Goal: Task Accomplishment & Management: Use online tool/utility

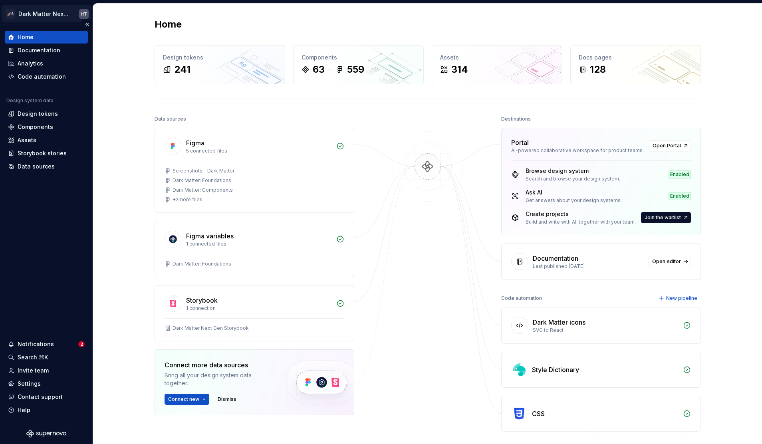
click at [42, 17] on html "🚀S Dark Matter Next Gen HT Home Documentation Analytics Code automation Design …" at bounding box center [381, 222] width 762 height 444
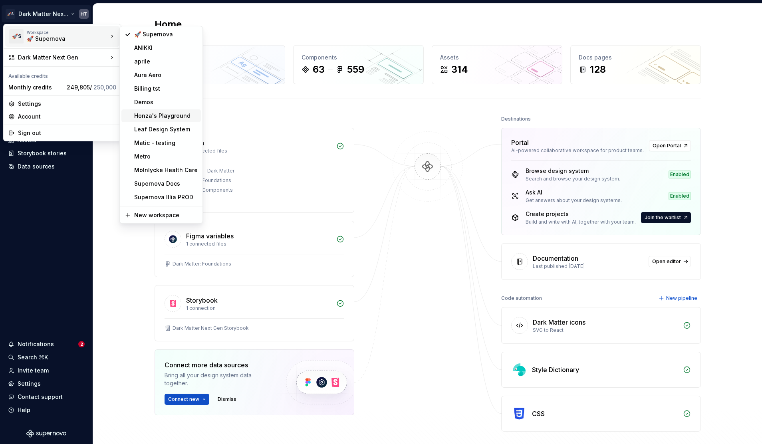
click at [151, 114] on div "Honza's Playground" at bounding box center [165, 116] width 63 height 8
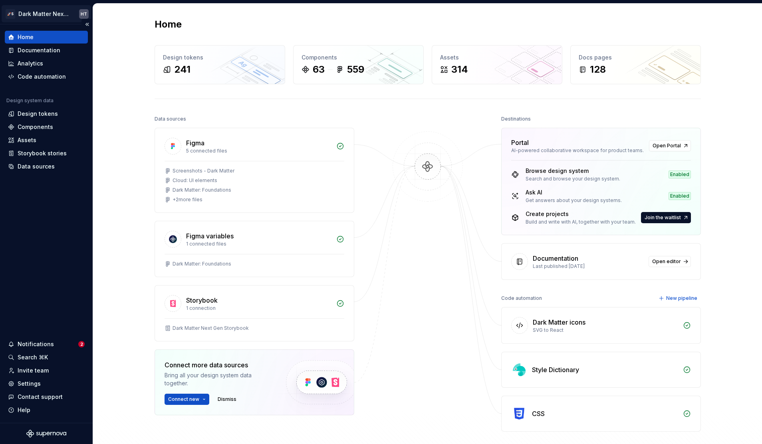
click at [47, 16] on html "🚀S Dark Matter Next Gen HT Home Documentation Analytics Code automation Design …" at bounding box center [381, 222] width 762 height 444
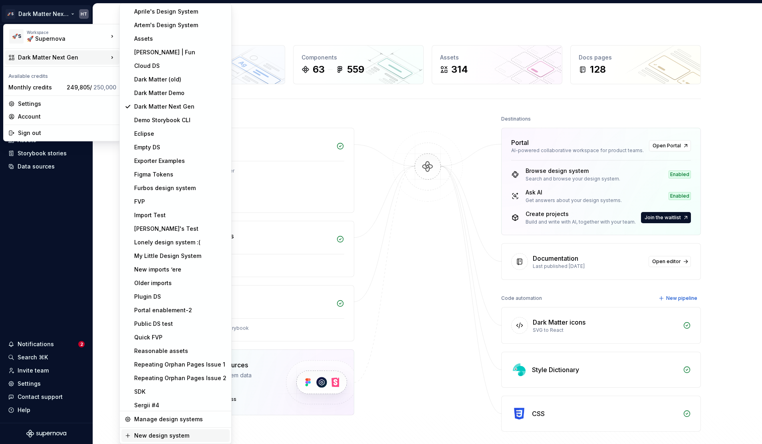
click at [158, 432] on div "New design system" at bounding box center [180, 436] width 92 height 8
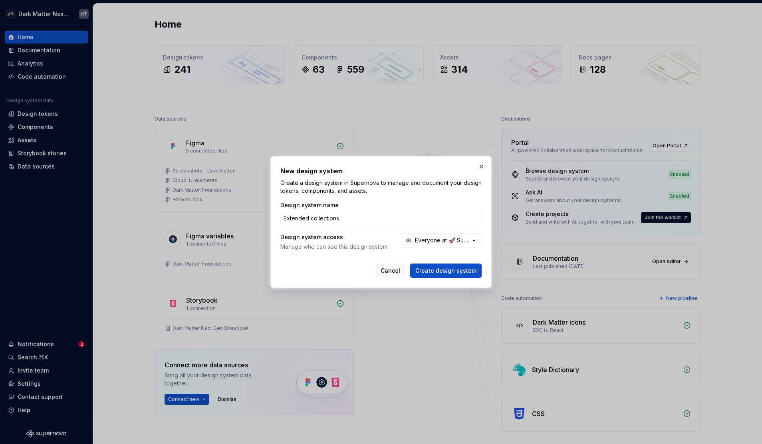
type input "Extended collections"
click at [410, 263] on button "Create design system" at bounding box center [445, 270] width 71 height 14
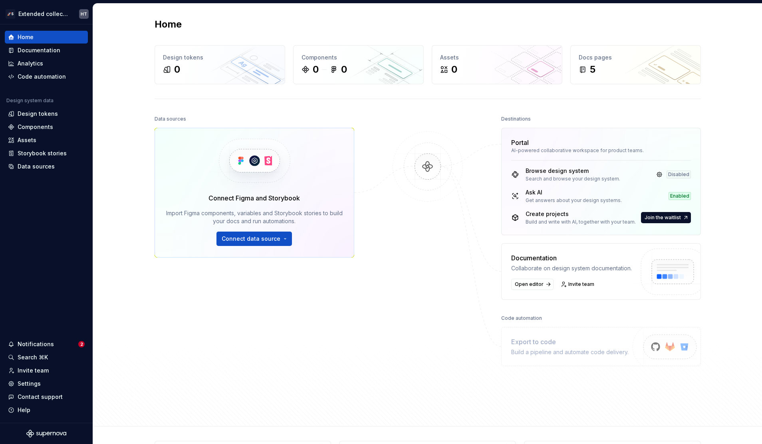
click at [140, 228] on div "Home Design tokens 0 Components 0 0 Assets 0 Docs pages 5 Data sources Connect …" at bounding box center [427, 215] width 575 height 422
click at [140, 203] on div "Home Design tokens 0 Components 0 0 Assets 0 Docs pages 5 Data sources Connect …" at bounding box center [427, 215] width 575 height 422
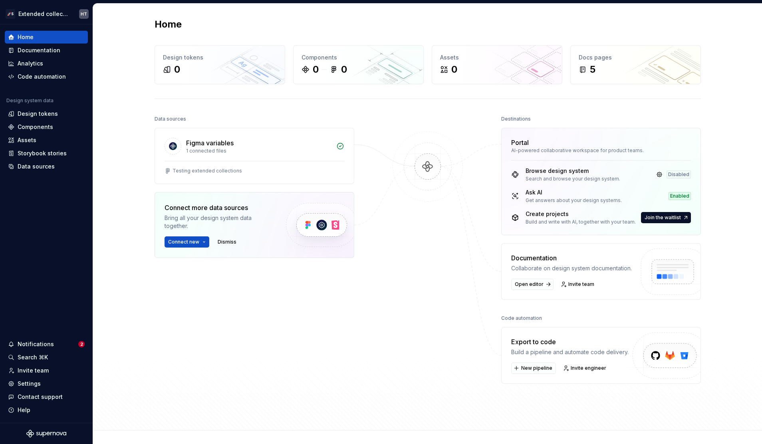
click at [162, 428] on div "Home Design tokens 0 Components 0 0 Assets 0 Docs pages 5 Data sources Figma va…" at bounding box center [427, 217] width 575 height 426
